Goal: Find specific page/section: Find specific page/section

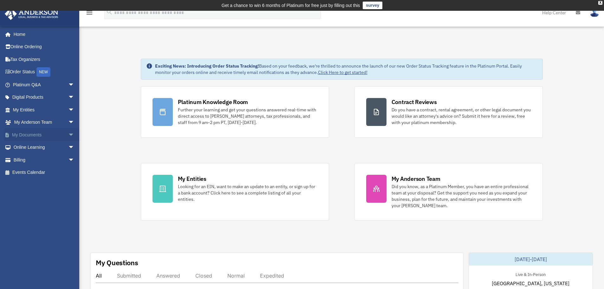
click at [25, 137] on link "My Documents arrow_drop_down" at bounding box center [44, 134] width 80 height 13
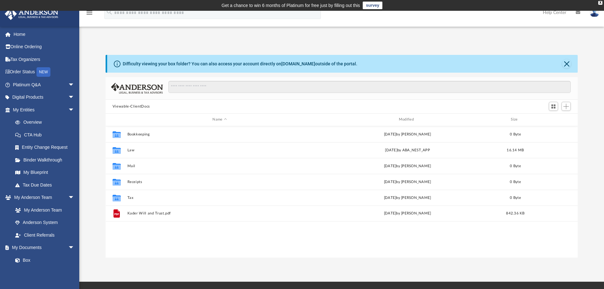
scroll to position [140, 467]
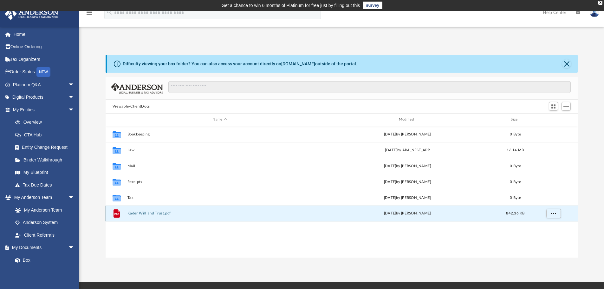
click at [152, 214] on button "Kader Will and Trust.pdf" at bounding box center [219, 213] width 185 height 4
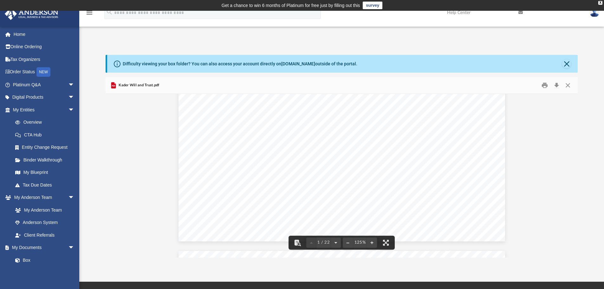
scroll to position [271, 0]
click at [335, 243] on button "File preview" at bounding box center [336, 243] width 10 height 14
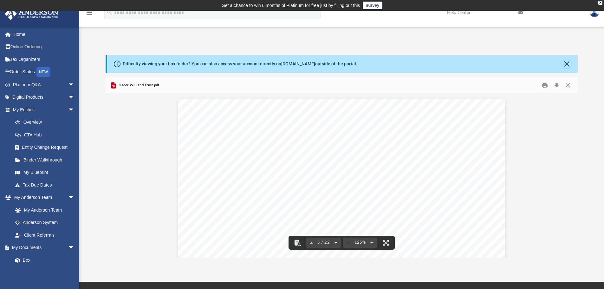
click at [335, 243] on button "File preview" at bounding box center [336, 243] width 10 height 14
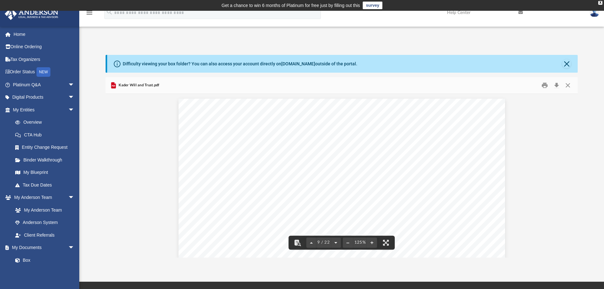
click at [335, 243] on button "File preview" at bounding box center [336, 243] width 10 height 14
click at [335, 243] on button "File preview" at bounding box center [337, 243] width 10 height 14
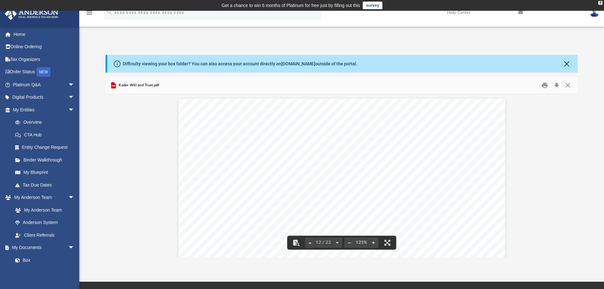
click at [567, 59] on div "Difficulty viewing your box folder? You can also access your account directly o…" at bounding box center [342, 64] width 471 height 18
click at [571, 62] on button "Close" at bounding box center [566, 63] width 9 height 9
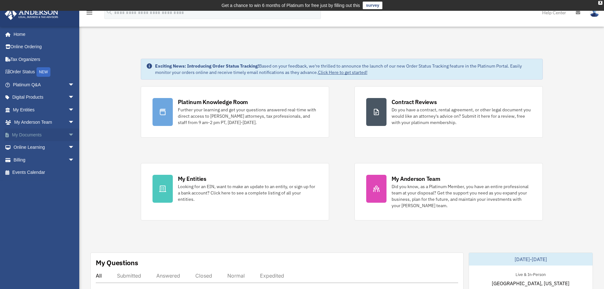
click at [68, 133] on span "arrow_drop_down" at bounding box center [74, 134] width 13 height 13
click at [30, 144] on link "Box" at bounding box center [46, 147] width 75 height 13
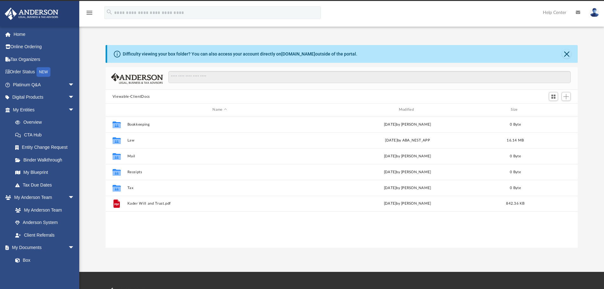
scroll to position [140, 467]
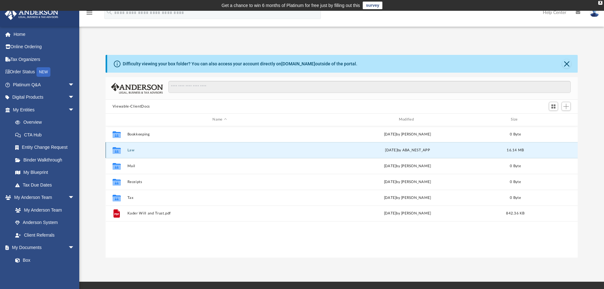
click at [131, 152] on button "Law" at bounding box center [219, 150] width 185 height 4
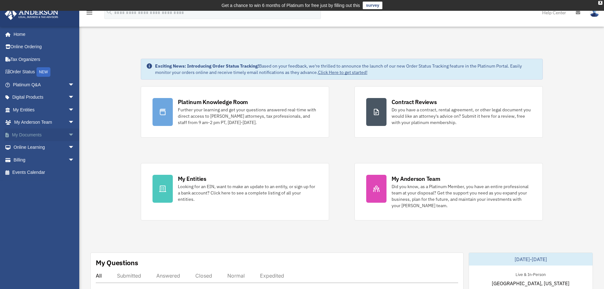
click at [68, 134] on span "arrow_drop_down" at bounding box center [74, 134] width 13 height 13
click at [25, 147] on link "Box" at bounding box center [46, 147] width 75 height 13
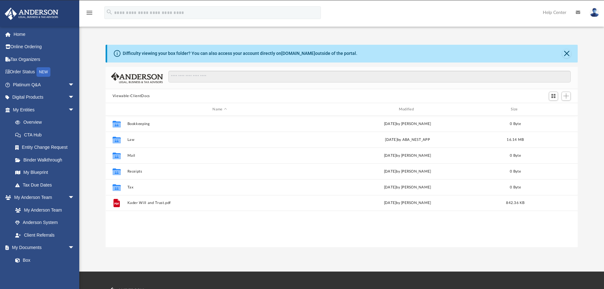
scroll to position [140, 467]
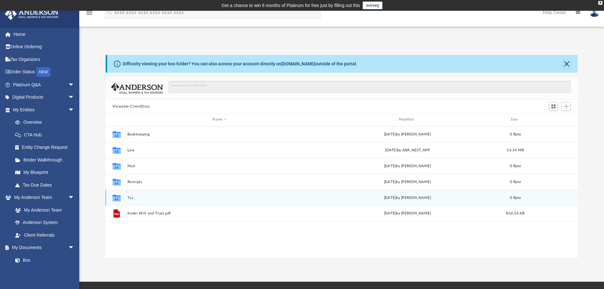
click at [135, 194] on div "Collaborated Folder Tax Fri Jun 27 2025 by Charles Rogler 0 Byte" at bounding box center [342, 198] width 473 height 16
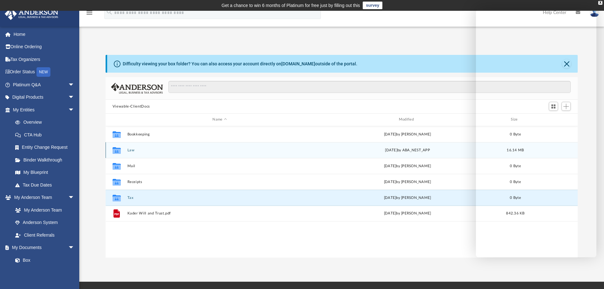
click at [291, 153] on div "Collaborated Folder Law Fri Jul 25 2025 by ABA_NEST_APP 16.14 MB" at bounding box center [342, 150] width 473 height 16
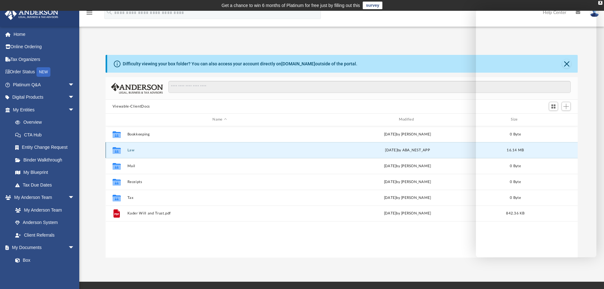
click at [291, 153] on div "Collaborated Folder Law Fri Jul 25 2025 by ABA_NEST_APP 16.14 MB" at bounding box center [342, 150] width 473 height 16
click at [192, 146] on div "Collaborated Folder Law Fri Jul 25 2025 by ABA_NEST_APP 16.14 MB" at bounding box center [342, 150] width 473 height 16
click at [132, 149] on button "Law" at bounding box center [219, 150] width 185 height 4
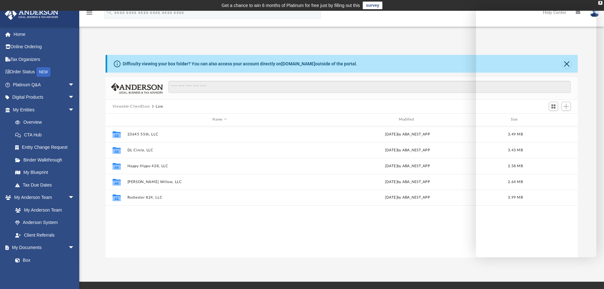
click at [264, 224] on div "Collaborated Folder 23645 55th, LLC Fri Jul 25 2025 by ABA_NEST_APP 3.49 MB Col…" at bounding box center [342, 191] width 473 height 131
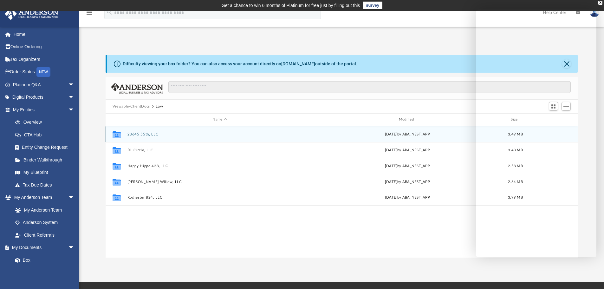
click at [143, 132] on div "Collaborated Folder 23645 55th, LLC Fri Jul 25 2025 by ABA_NEST_APP 3.49 MB" at bounding box center [342, 134] width 473 height 16
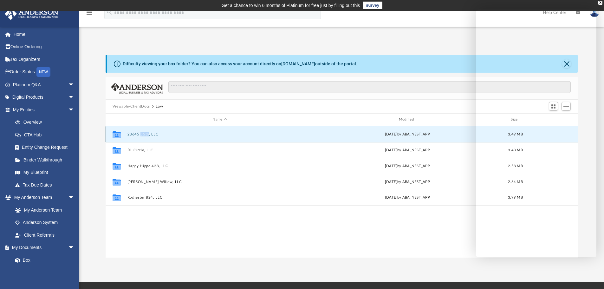
click at [143, 132] on div "Collaborated Folder 23645 55th, LLC Fri Jul 25 2025 by ABA_NEST_APP 3.49 MB" at bounding box center [342, 134] width 473 height 16
click at [115, 136] on icon "grid" at bounding box center [117, 134] width 8 height 7
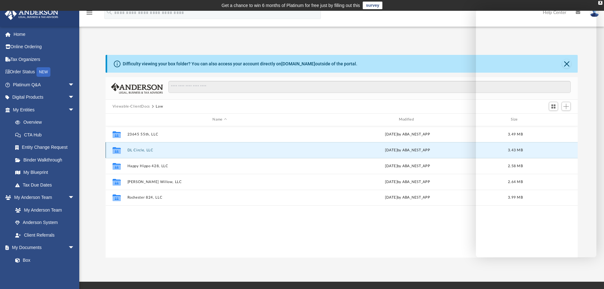
click at [136, 151] on button "DL Circle, LLC" at bounding box center [219, 150] width 185 height 4
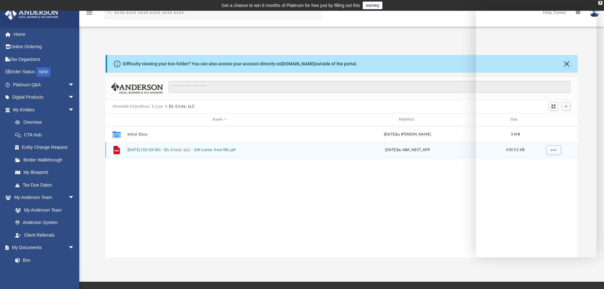
click at [136, 151] on button "2025.07.25 (10:33:00) - DL Circle, LLC - EIN Letter from IRS.pdf" at bounding box center [219, 150] width 185 height 4
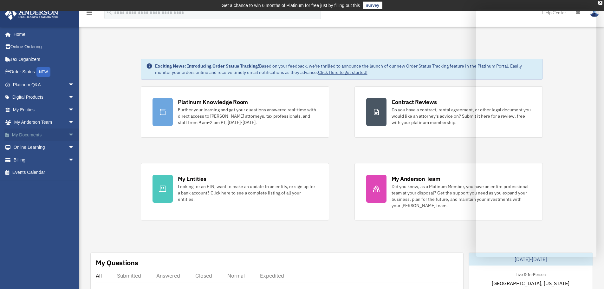
click at [68, 133] on span "arrow_drop_down" at bounding box center [74, 134] width 13 height 13
click at [33, 145] on link "Box" at bounding box center [46, 147] width 75 height 13
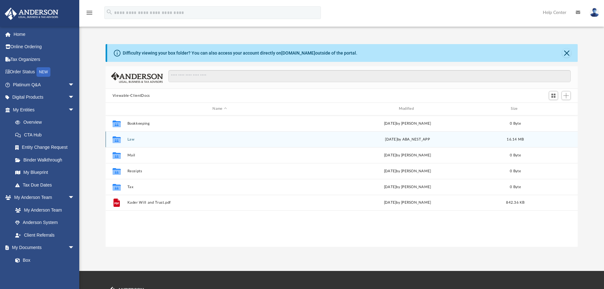
scroll to position [140, 467]
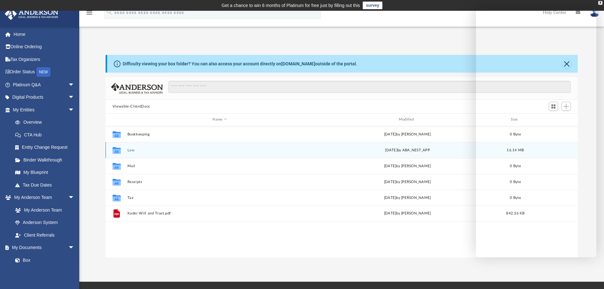
click at [195, 147] on div "Collaborated Folder Law [DATE] by ABA_NEST_APP 16.14 MB" at bounding box center [342, 150] width 473 height 16
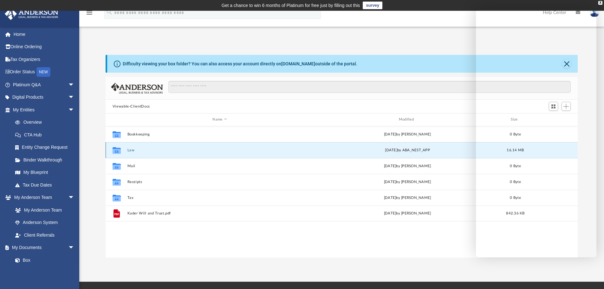
click at [195, 147] on div "Collaborated Folder Law [DATE] by ABA_NEST_APP 16.14 MB" at bounding box center [342, 150] width 473 height 16
click at [156, 151] on button "Law" at bounding box center [219, 150] width 185 height 4
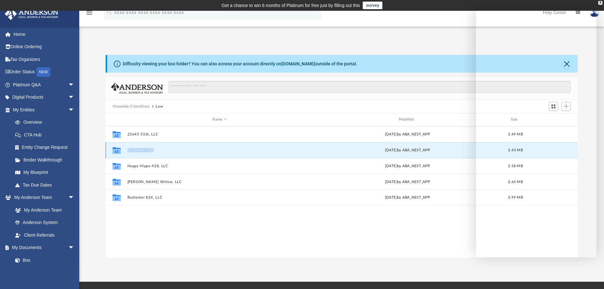
click at [136, 151] on button "DL Circle, LLC" at bounding box center [219, 150] width 185 height 4
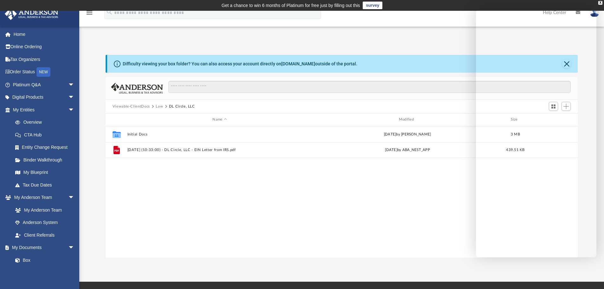
click at [122, 200] on div "Collaborated Folder Initial Docs Thu Jul 24 2025 by Lindsay Haggie 3 MB File 20…" at bounding box center [342, 191] width 473 height 131
click at [163, 104] on button "Law" at bounding box center [159, 107] width 7 height 6
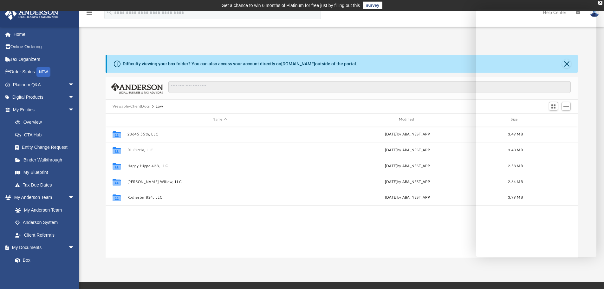
drag, startPoint x: 94, startPoint y: 201, endPoint x: 114, endPoint y: 225, distance: 31.3
click at [114, 225] on div "Difficulty viewing your box folder? You can also access your account directly o…" at bounding box center [341, 156] width 525 height 203
click at [124, 107] on button "Viewable-ClientDocs" at bounding box center [131, 107] width 37 height 6
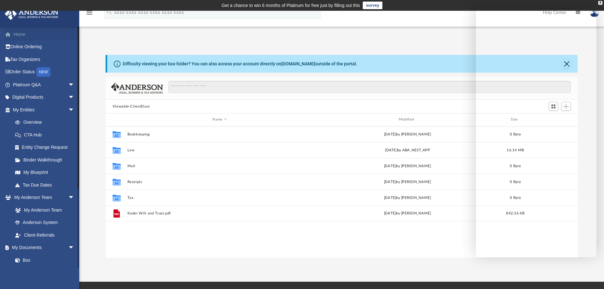
click at [21, 34] on link "Home" at bounding box center [44, 34] width 80 height 13
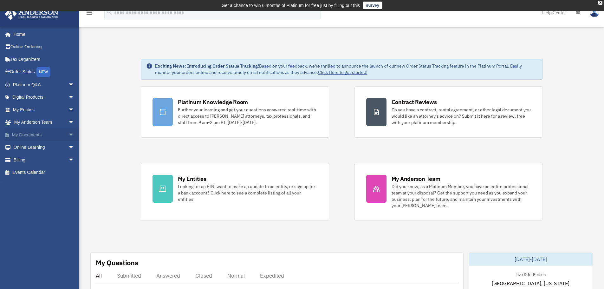
click at [68, 134] on span "arrow_drop_down" at bounding box center [74, 134] width 13 height 13
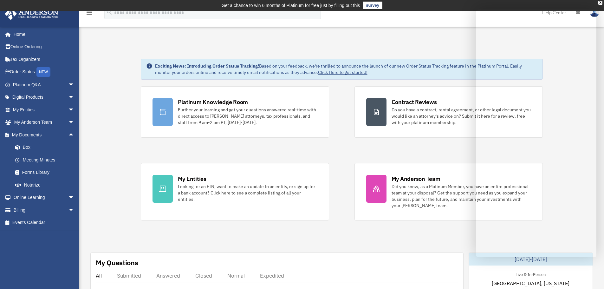
click at [434, 256] on div "My Questions All Submitted Answered Closed Normal Expedited No questions match …" at bounding box center [276, 288] width 373 height 73
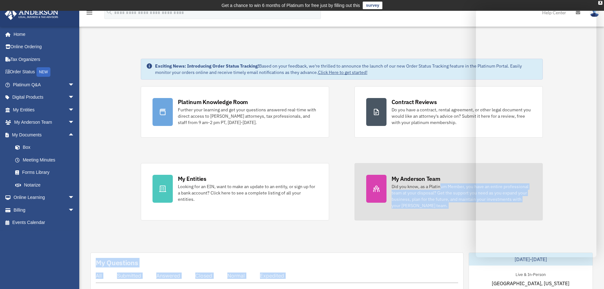
drag, startPoint x: 434, startPoint y: 256, endPoint x: 455, endPoint y: 180, distance: 79.4
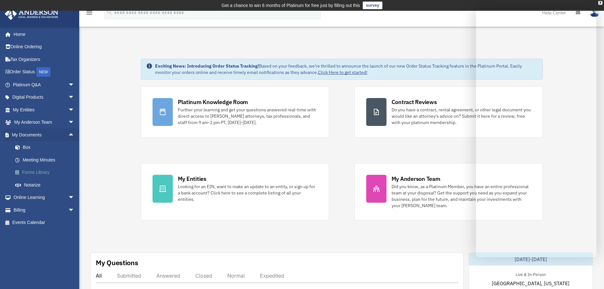
click at [41, 171] on link "Forms Library" at bounding box center [46, 172] width 75 height 13
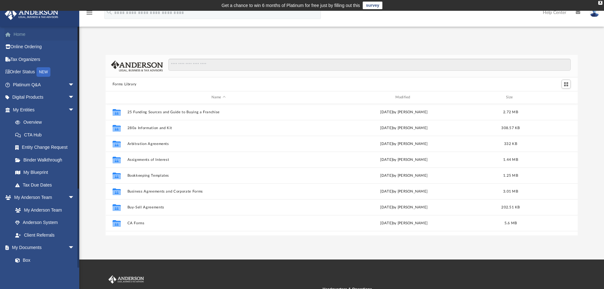
click at [25, 33] on link "Home" at bounding box center [44, 34] width 80 height 13
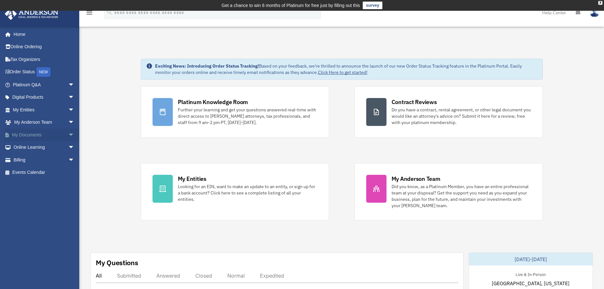
click at [68, 133] on span "arrow_drop_down" at bounding box center [74, 134] width 13 height 13
click at [26, 146] on link "Box" at bounding box center [46, 147] width 75 height 13
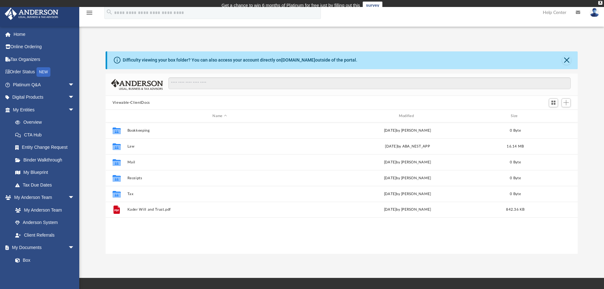
scroll to position [140, 467]
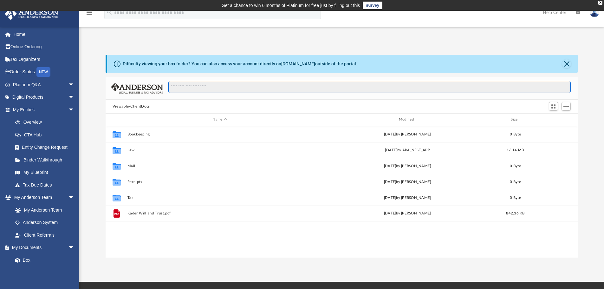
click at [186, 87] on input "Search files and folders" at bounding box center [369, 87] width 402 height 12
type input "*****"
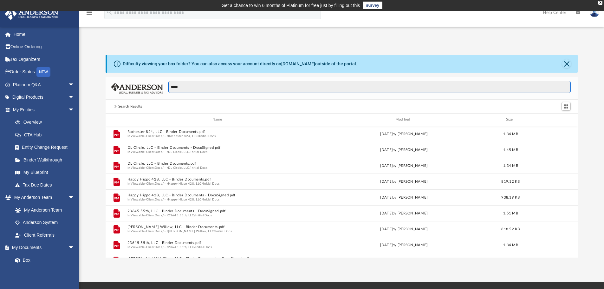
scroll to position [43, 0]
